Goal: Task Accomplishment & Management: Manage account settings

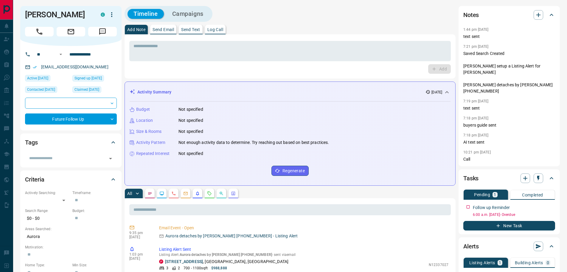
click at [149, 193] on icon "Notes" at bounding box center [150, 193] width 5 height 5
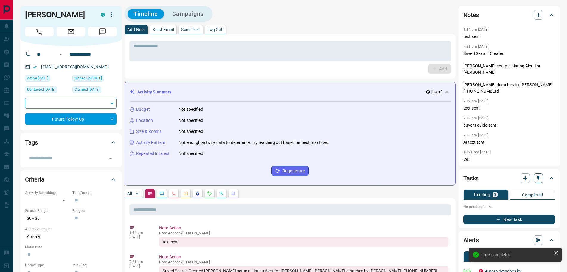
click at [537, 175] on icon "button" at bounding box center [539, 178] width 6 height 6
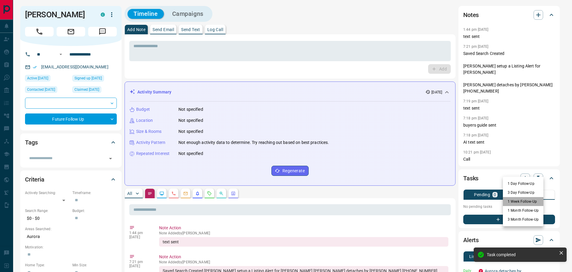
drag, startPoint x: 514, startPoint y: 200, endPoint x: 379, endPoint y: 164, distance: 139.9
click at [513, 200] on li "1 Week Follow-Up" at bounding box center [523, 201] width 41 height 9
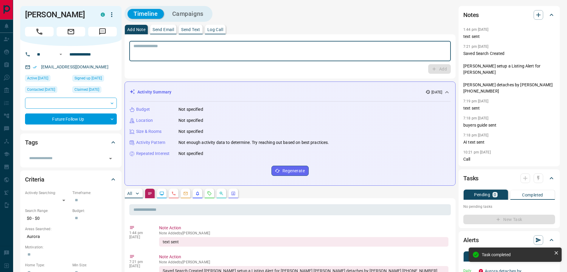
click at [183, 47] on textarea at bounding box center [290, 51] width 313 height 15
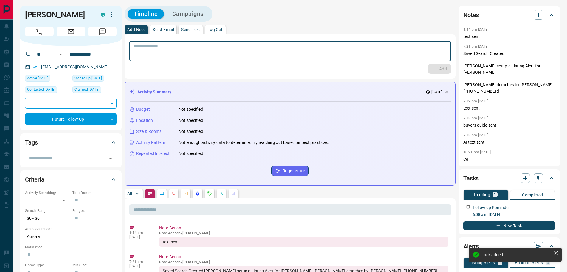
click at [219, 28] on p "Log Call" at bounding box center [216, 29] width 16 height 4
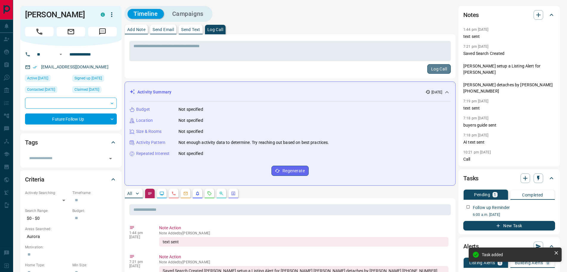
click at [439, 66] on button "Log Call" at bounding box center [440, 69] width 24 height 10
click at [130, 30] on p "Add Note" at bounding box center [136, 29] width 18 height 4
click at [151, 51] on textarea at bounding box center [290, 51] width 313 height 15
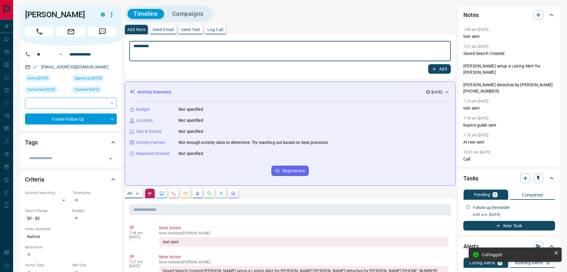
type textarea "*********"
click at [434, 66] on button "Add" at bounding box center [439, 69] width 23 height 10
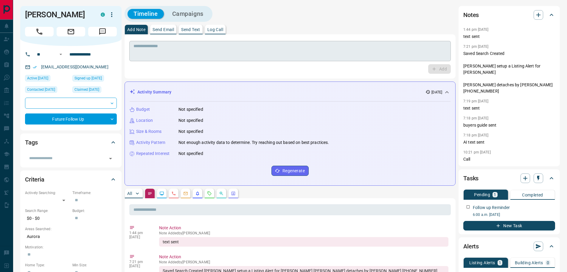
click at [166, 48] on textarea at bounding box center [290, 51] width 313 height 15
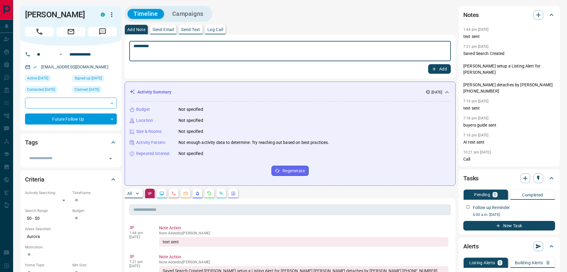
type textarea "*********"
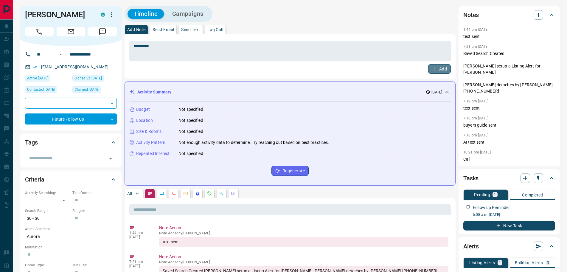
click at [434, 66] on icon "button" at bounding box center [434, 68] width 5 height 5
